Goal: Communication & Community: Answer question/provide support

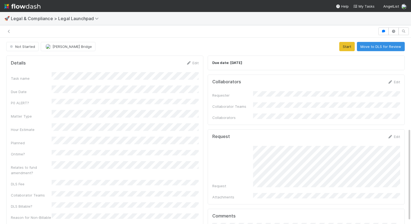
scroll to position [182, 0]
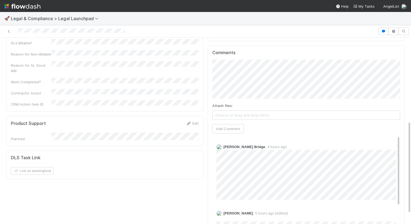
scroll to position [162, 0]
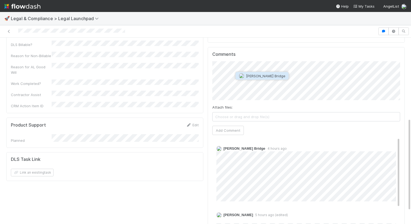
click at [264, 75] on span "Kate Bridge" at bounding box center [265, 76] width 39 height 4
click at [245, 96] on span "Abraham Wilson" at bounding box center [240, 95] width 27 height 4
click at [227, 126] on button "Add Comment" at bounding box center [228, 130] width 32 height 9
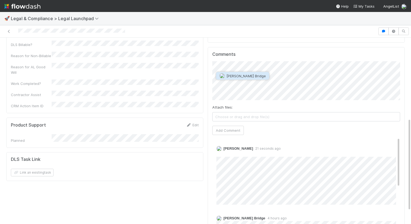
click at [234, 78] on button "Kate Bridge" at bounding box center [242, 76] width 53 height 8
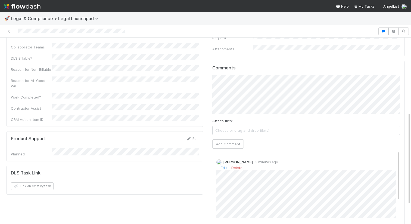
scroll to position [147, 0]
click at [175, 61] on div "Details Edit Task name Due Date P0 ALERT? Matter Type Hour Estimate Planned Ont…" at bounding box center [205, 89] width 403 height 365
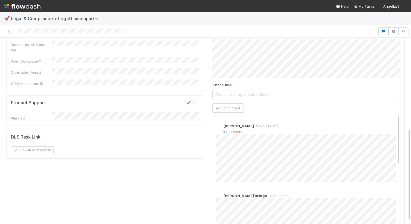
scroll to position [178, 0]
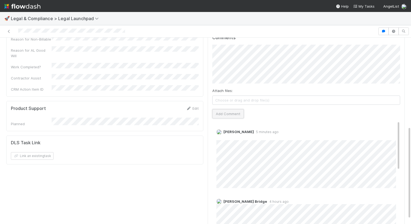
click at [215, 109] on button "Add Comment" at bounding box center [228, 113] width 32 height 9
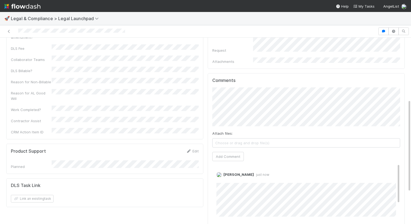
scroll to position [124, 0]
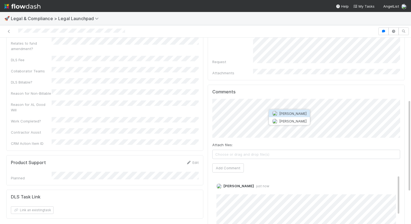
click at [291, 112] on span "[PERSON_NAME]" at bounding box center [292, 113] width 27 height 4
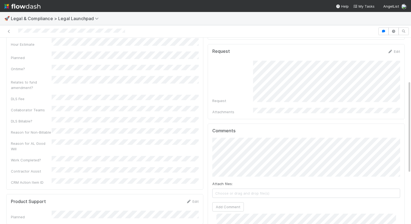
scroll to position [87, 0]
click at [234, 200] on button "Add Comment" at bounding box center [228, 204] width 32 height 9
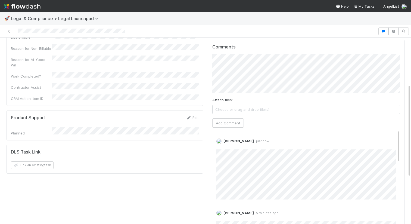
scroll to position [188, 0]
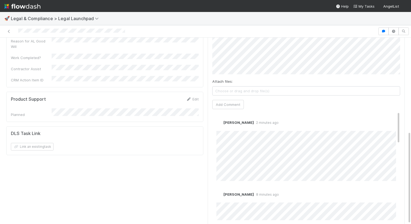
scroll to position [188, 0]
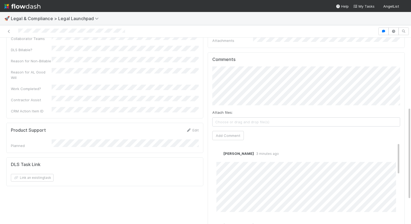
scroll to position [188, 0]
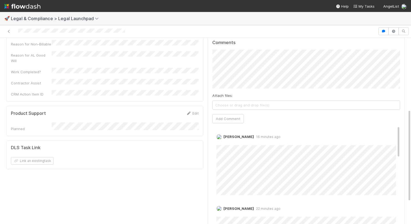
scroll to position [188, 0]
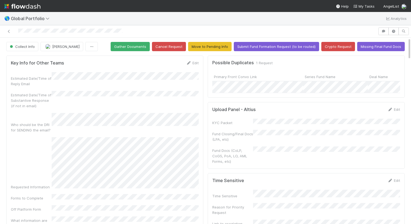
click at [130, 30] on div at bounding box center [189, 31] width 374 height 8
